Goal: Navigation & Orientation: Go to known website

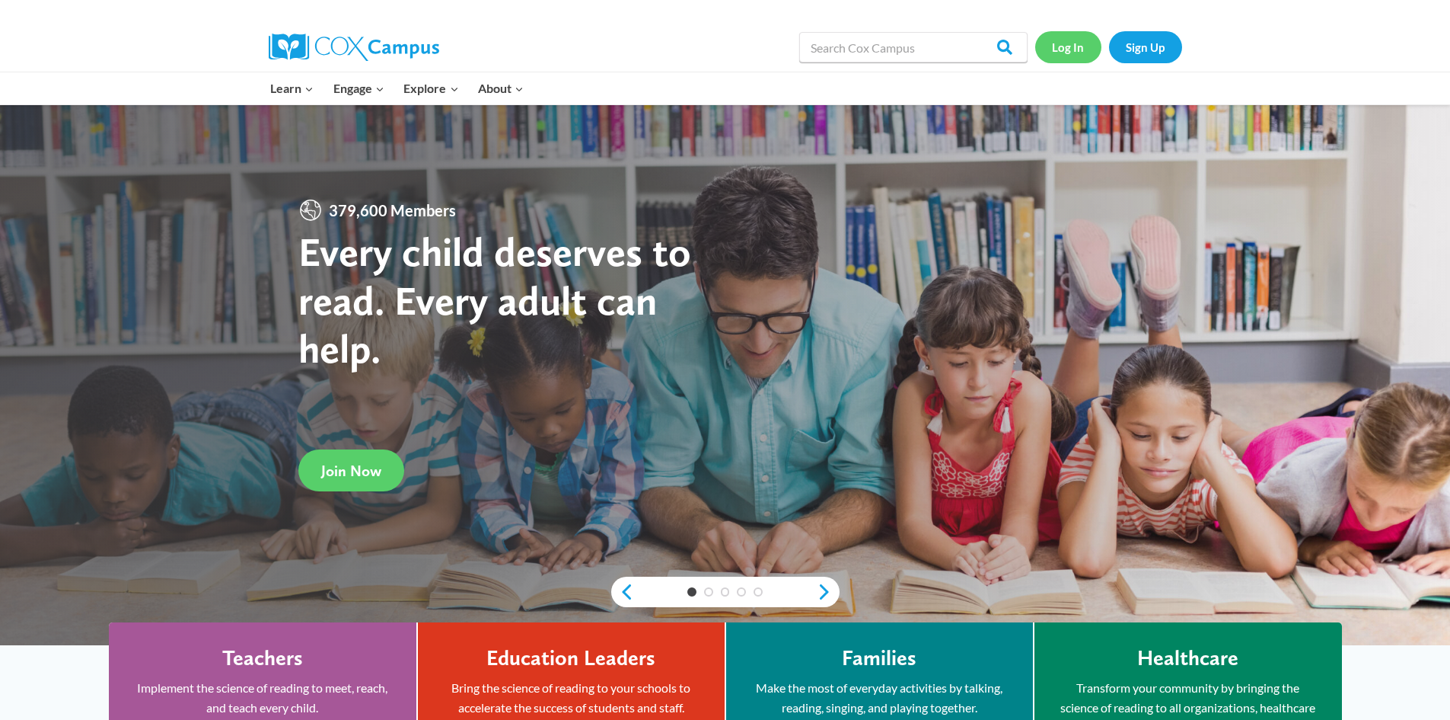
click at [1070, 49] on link "Log In" at bounding box center [1068, 46] width 66 height 31
click at [1077, 40] on link "Log In" at bounding box center [1068, 46] width 66 height 31
